Goal: Task Accomplishment & Management: Complete application form

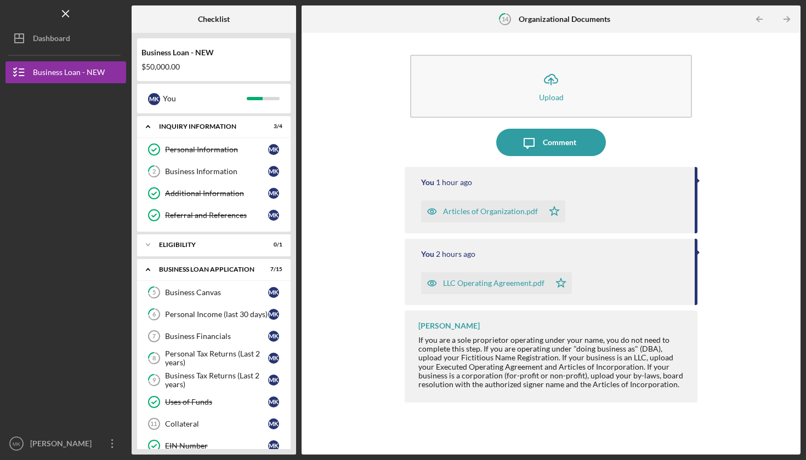
click at [69, 54] on nav "Logo-Reversed Created with Sketch. Icon/Menu Close Icon/Dashboard Dashboard Bus…" at bounding box center [68, 227] width 126 height 455
click at [76, 40] on button "Icon/Dashboard Dashboard" at bounding box center [65, 38] width 121 height 22
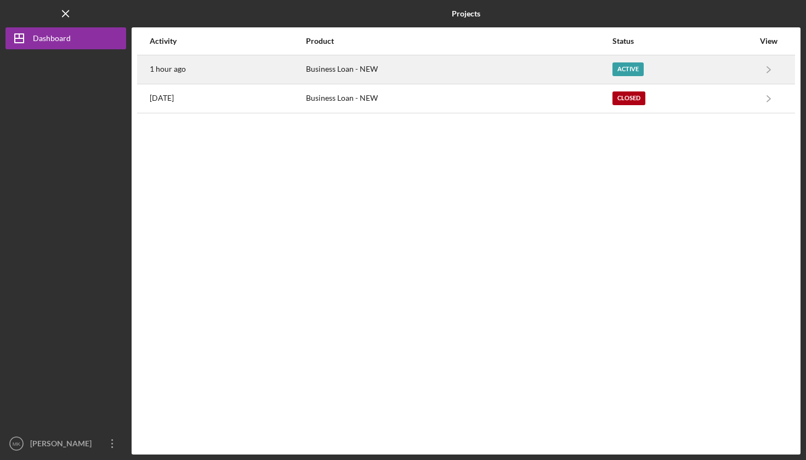
click at [364, 61] on div "Business Loan - NEW" at bounding box center [458, 69] width 305 height 27
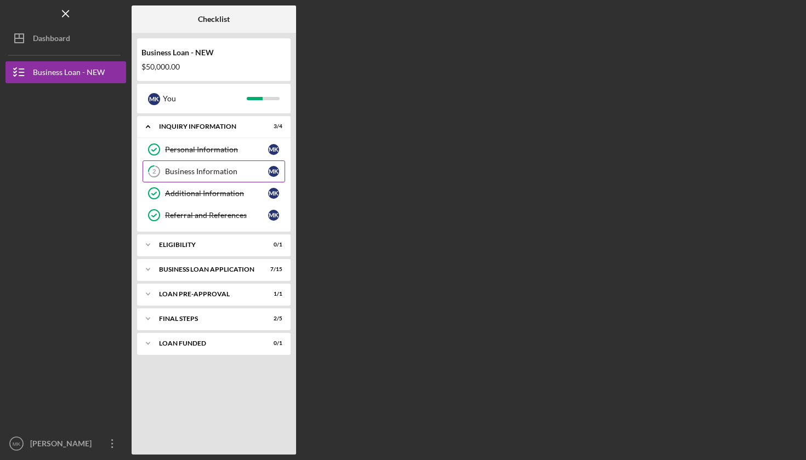
click at [203, 170] on div "Business Information" at bounding box center [216, 171] width 103 height 9
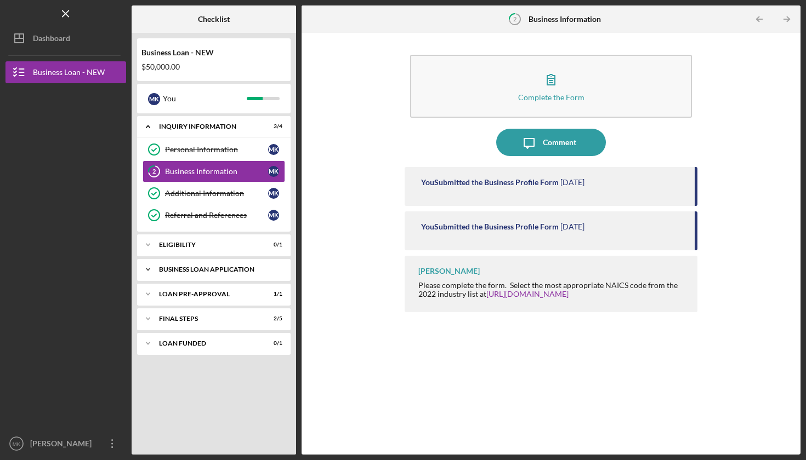
click at [206, 264] on div "Icon/Expander BUSINESS LOAN APPLICATION 7 / 15" at bounding box center [213, 270] width 153 height 22
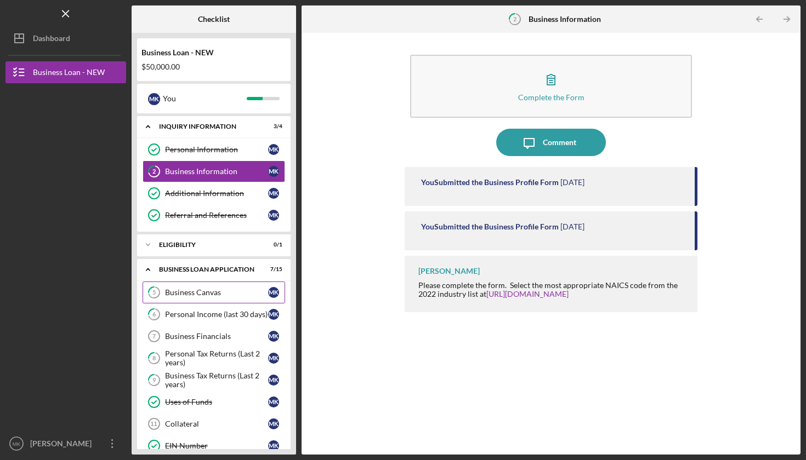
click at [197, 292] on div "Business Canvas" at bounding box center [216, 292] width 103 height 9
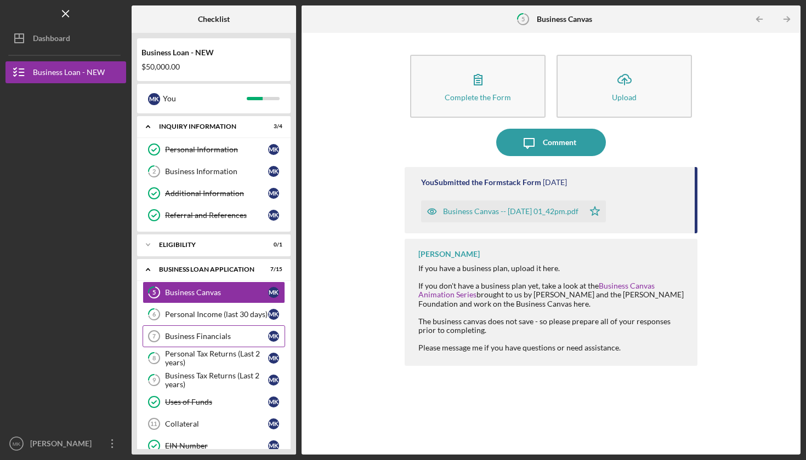
click at [190, 334] on div "Business Financials" at bounding box center [216, 336] width 103 height 9
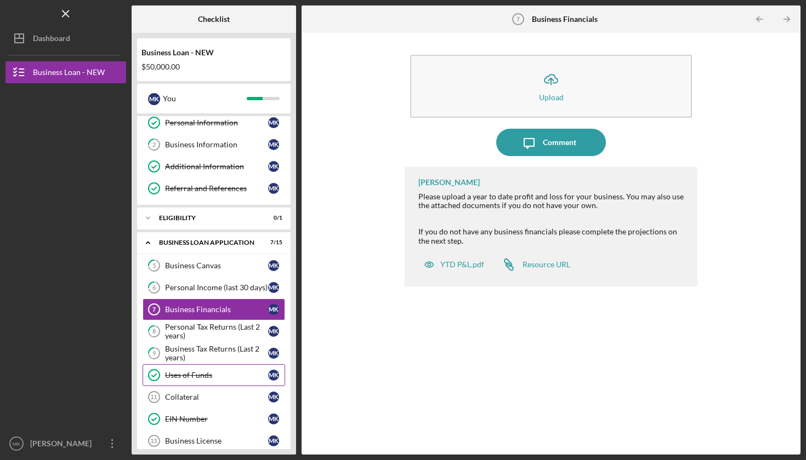
scroll to position [31, 0]
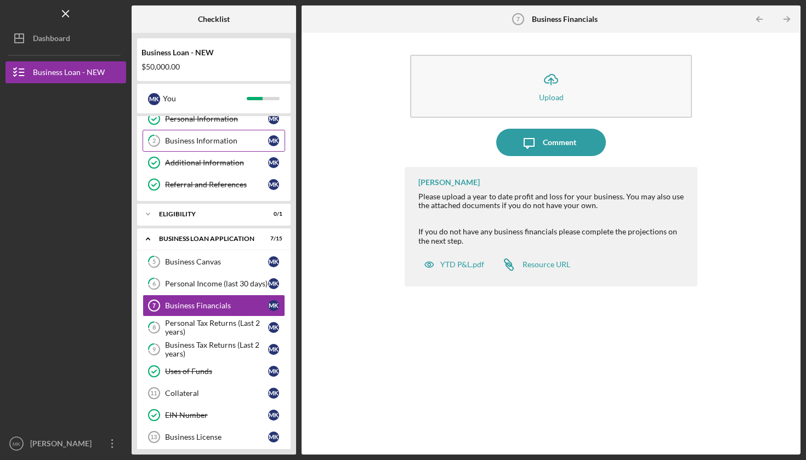
click at [224, 140] on div "Business Information" at bounding box center [216, 140] width 103 height 9
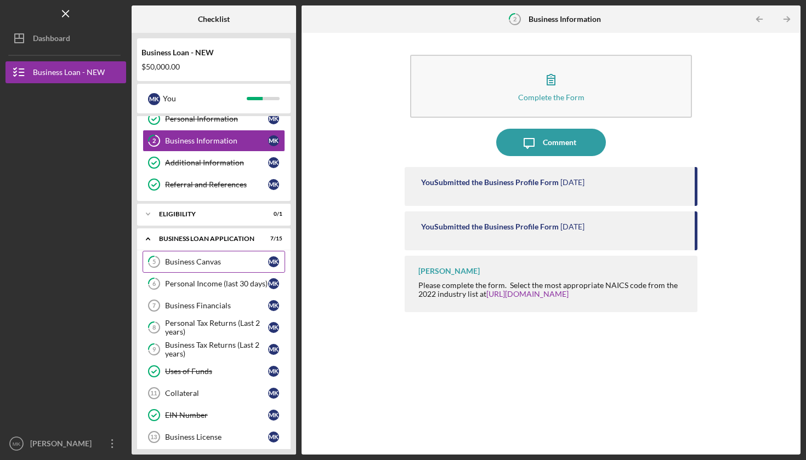
click at [210, 260] on div "Business Canvas" at bounding box center [216, 262] width 103 height 9
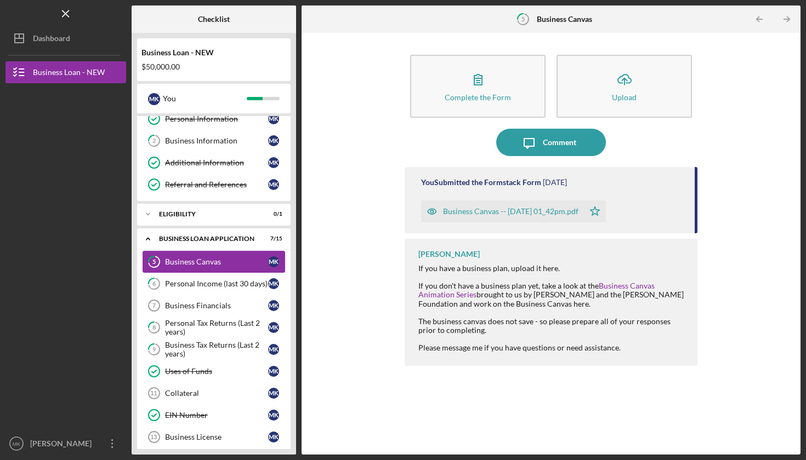
click at [210, 260] on div "Business Canvas" at bounding box center [216, 262] width 103 height 9
